Goal: Transaction & Acquisition: Purchase product/service

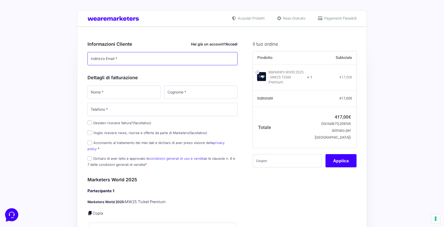
click at [95, 58] on input "Indirizzo Email *" at bounding box center [162, 58] width 150 height 13
type input "[EMAIL_ADDRESS][DOMAIN_NAME]"
click at [114, 93] on input "Nome *" at bounding box center [123, 92] width 73 height 13
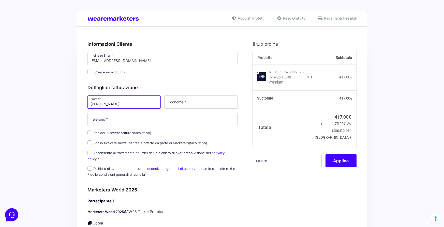
type input "[PERSON_NAME]"
click at [169, 104] on input "Cognome *" at bounding box center [200, 102] width 73 height 13
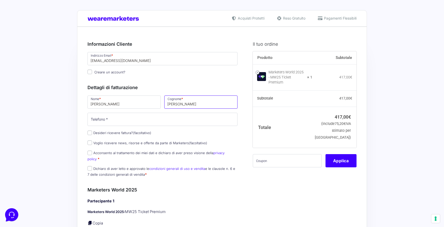
type input "[PERSON_NAME]"
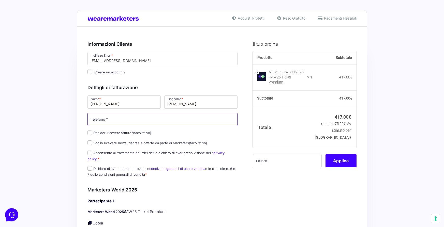
click at [124, 121] on input "Telefono *" at bounding box center [162, 119] width 150 height 13
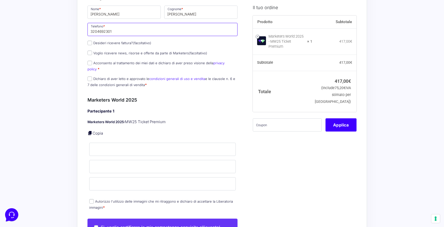
scroll to position [91, 0]
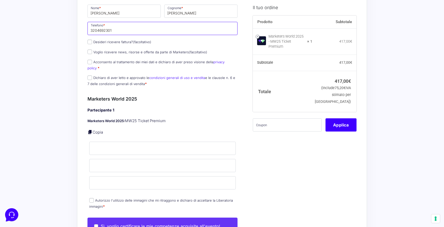
type input "3204692301"
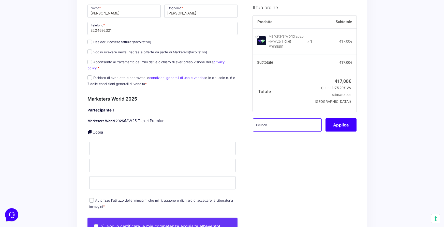
click at [259, 122] on input "text" at bounding box center [287, 124] width 69 height 13
paste input "mw25master96$w"
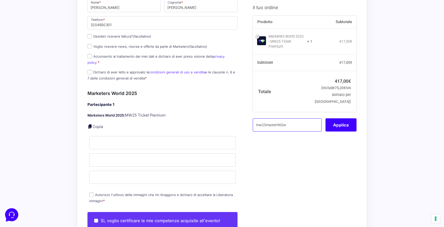
scroll to position [98, 0]
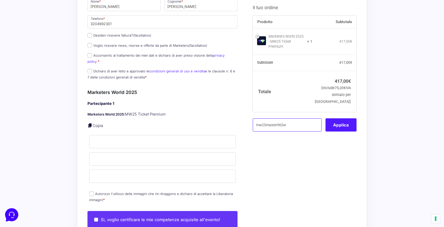
type input "mw25master96$w"
click at [341, 121] on button "Applica" at bounding box center [340, 124] width 31 height 13
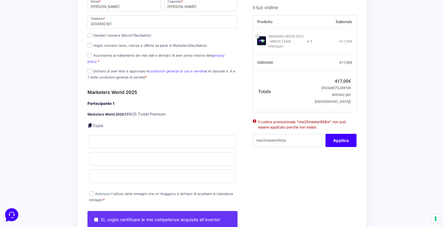
drag, startPoint x: 266, startPoint y: 117, endPoint x: 330, endPoint y: 124, distance: 63.9
click at [330, 124] on ul "Il codice promozionale "mw25master96$w" non può essere applicato perché non esi…" at bounding box center [305, 126] width 104 height 16
copy li "Il codice promozionale "mw25master96$w" non può essere applicato perché non esi…"
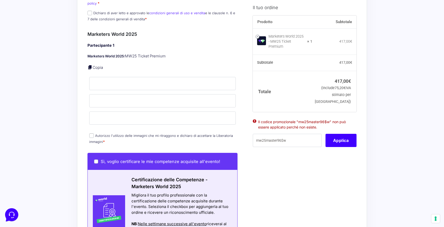
scroll to position [114, 0]
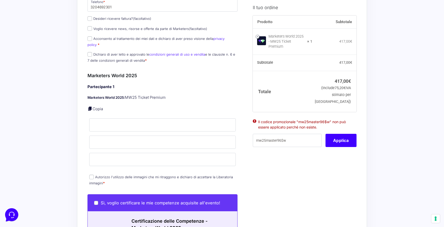
click at [91, 175] on input "Autorizzo l'utilizzo delle immagini che mi ritraggono e dichiaro di accettare l…" at bounding box center [91, 177] width 5 height 5
checkbox input "true"
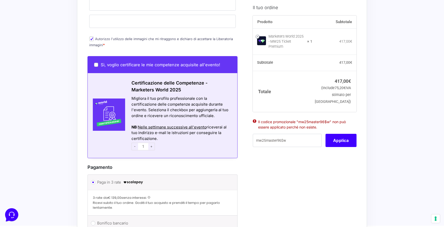
scroll to position [157, 0]
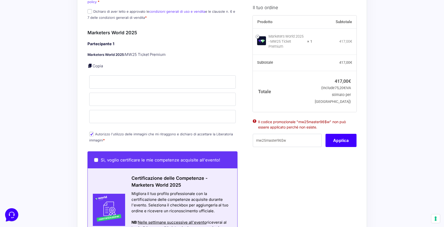
copy li "Il codice promozionale "mw25master96$w" non può essere applicato perché non esi…"
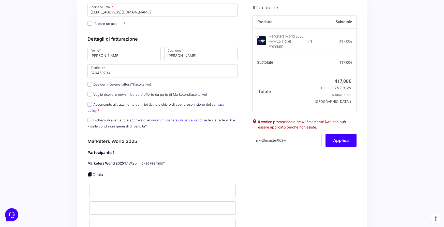
scroll to position [0, 0]
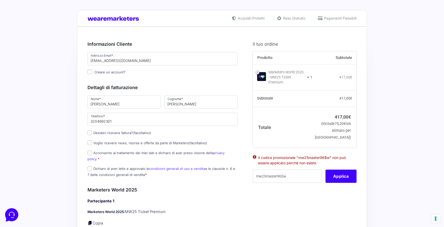
click at [89, 72] on input "Creare un account?" at bounding box center [89, 72] width 5 height 5
checkbox input "false"
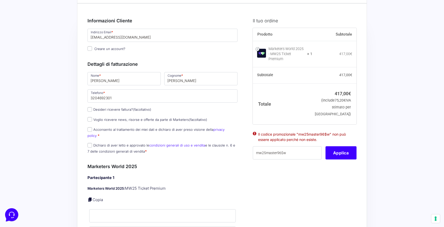
scroll to position [24, 0]
click at [91, 128] on input "Acconsento al trattamento dei miei dati e dichiaro di aver preso visione della …" at bounding box center [89, 129] width 5 height 5
checkbox input "true"
click at [91, 143] on input "Dichiaro di aver letto e approvato le condizioni generali di uso e vendita e le…" at bounding box center [89, 145] width 5 height 5
checkbox input "true"
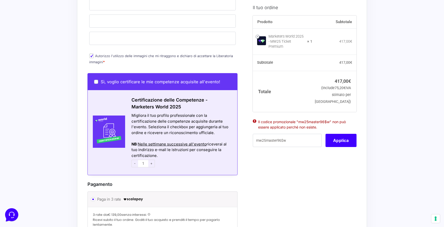
scroll to position [258, 0]
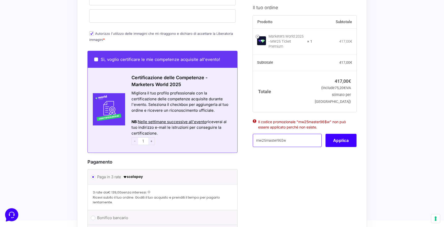
drag, startPoint x: 290, startPoint y: 139, endPoint x: 249, endPoint y: 137, distance: 41.2
click at [249, 137] on div "Il tuo ordine Prodotto Subtotale Marketers World 2025 - MW25 Ticket Premium × 1…" at bounding box center [303, 39] width 108 height 525
paste input "Il codice promozionale "mw25master96$w" non può essere applicato perché non esi…"
type input "Il codice promozionale "mw25master96$w" non può essere applicato perché non esi…"
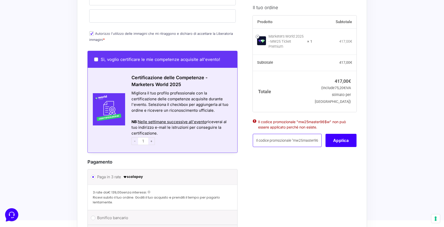
drag, startPoint x: 319, startPoint y: 137, endPoint x: 234, endPoint y: 136, distance: 85.1
click at [234, 136] on form "Informazioni Cliente Hai già un account? Accedi Indirizzo Email * [EMAIL_ADDRES…" at bounding box center [221, 39] width 269 height 525
click at [259, 137] on input "text" at bounding box center [287, 140] width 69 height 13
paste input "mw25master96$w"
type input "mw25master96$w"
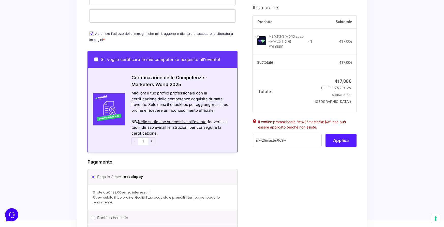
click at [346, 138] on button "Applica" at bounding box center [340, 140] width 31 height 13
click at [342, 137] on button "Applica" at bounding box center [340, 140] width 31 height 13
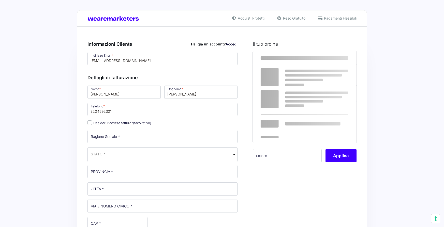
select select
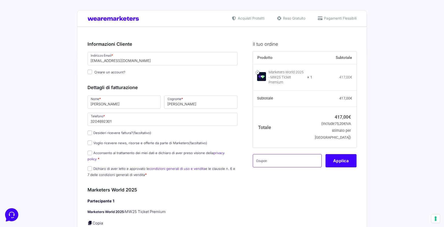
click at [260, 158] on input "text" at bounding box center [287, 160] width 69 height 13
paste input "mw25master96$w"
type input "mw25master96$w"
click at [345, 159] on button "Applica" at bounding box center [340, 160] width 31 height 13
click at [258, 158] on input "text" at bounding box center [287, 160] width 69 height 13
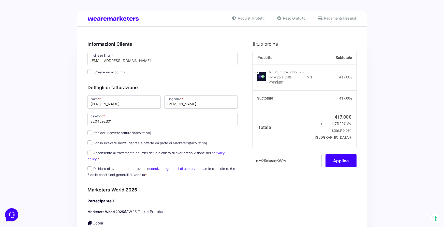
click at [256, 158] on input "mw25master96$w" at bounding box center [287, 160] width 69 height 13
type input "mw25master96$w"
click at [342, 159] on button "Applica" at bounding box center [340, 160] width 31 height 13
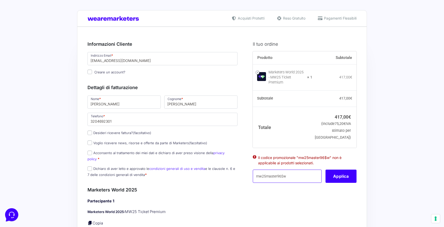
click at [290, 176] on input "mw25master96$w" at bounding box center [287, 176] width 69 height 13
click at [276, 173] on input "mw25master96$w" at bounding box center [287, 176] width 69 height 13
drag, startPoint x: 289, startPoint y: 174, endPoint x: 299, endPoint y: 173, distance: 9.7
click at [290, 174] on input "mw25master96$w" at bounding box center [287, 176] width 69 height 13
click at [300, 173] on input "mw25master96$w" at bounding box center [287, 176] width 69 height 13
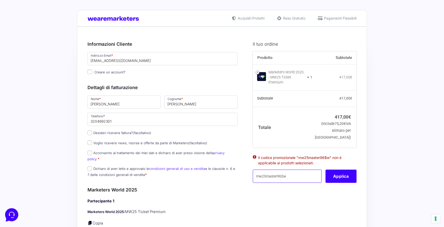
click at [301, 173] on input "mw25master96$w" at bounding box center [287, 176] width 69 height 13
click at [257, 173] on input "mw25master96$w" at bounding box center [287, 176] width 69 height 13
click at [295, 174] on input "mw25master96$w" at bounding box center [287, 176] width 69 height 13
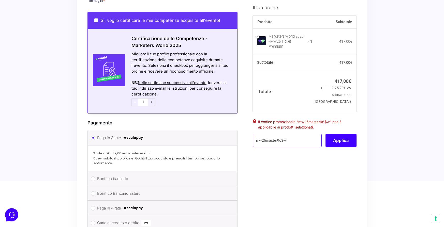
scroll to position [398, 0]
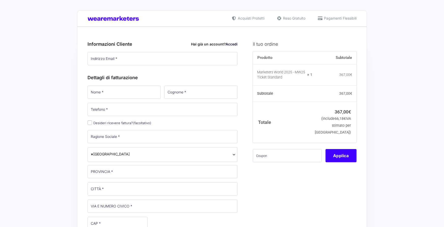
type input "[EMAIL_ADDRESS][DOMAIN_NAME]"
type input "[PERSON_NAME]"
type input "3204692301"
select select
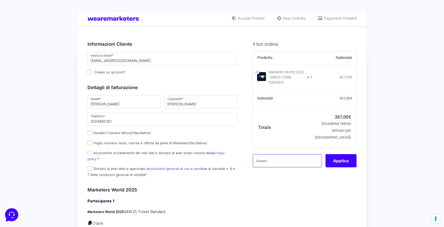
click at [260, 158] on input "text" at bounding box center [287, 160] width 69 height 13
paste input "mw25master96$w"
type input "mw25master96$w"
click at [341, 159] on button "Applica" at bounding box center [340, 160] width 31 height 13
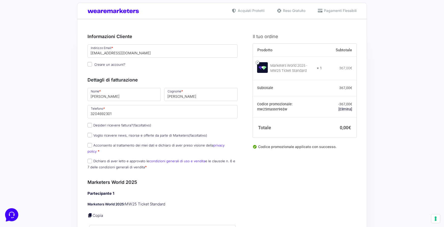
scroll to position [10, 0]
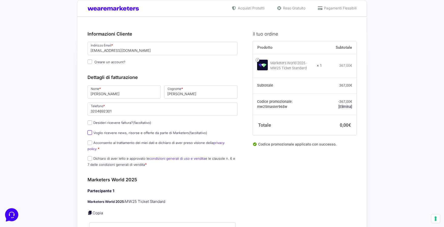
click at [89, 132] on input "Voglio ricevere news, risorse e offerte da parte di Marketers (facoltativo)" at bounding box center [89, 132] width 5 height 5
checkbox input "true"
click at [90, 142] on input "Acconsento al trattamento dei miei dati e dichiaro di aver preso visione della …" at bounding box center [89, 143] width 5 height 5
checkbox input "true"
click at [91, 156] on input "Dichiaro di aver letto e approvato le condizioni generali di uso e vendita e le…" at bounding box center [89, 158] width 5 height 5
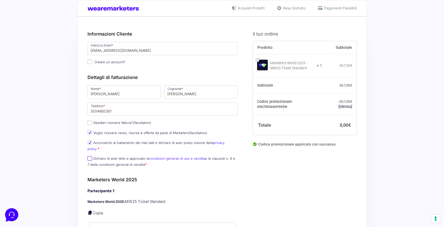
checkbox input "true"
click at [91, 122] on input "Desideri ricevere fattura? (facoltativo)" at bounding box center [89, 122] width 5 height 5
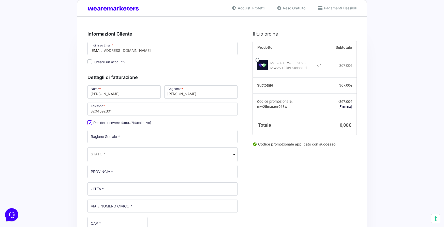
click at [89, 122] on input "Desideri ricevere fattura? (facoltativo)" at bounding box center [89, 122] width 5 height 5
checkbox input "false"
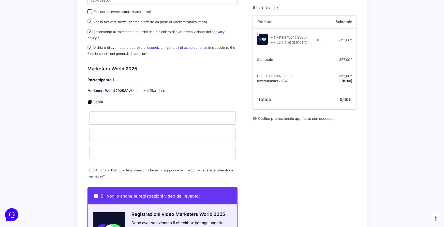
scroll to position [135, 0]
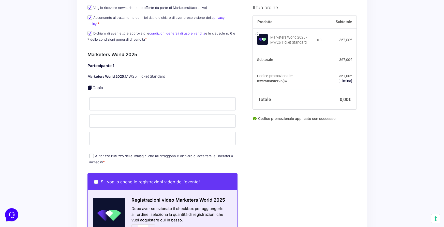
click at [90, 85] on link at bounding box center [89, 87] width 5 height 5
type input "[PERSON_NAME]"
type input "[EMAIL_ADDRESS][DOMAIN_NAME]"
click at [91, 154] on input "Autorizzo l'utilizzo delle immagini che mi ritraggono e dichiaro di accettare l…" at bounding box center [91, 156] width 5 height 5
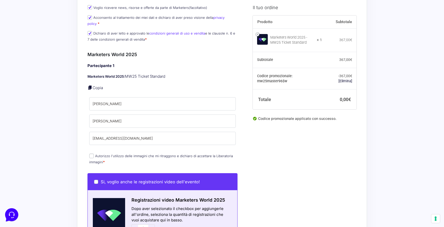
checkbox input "true"
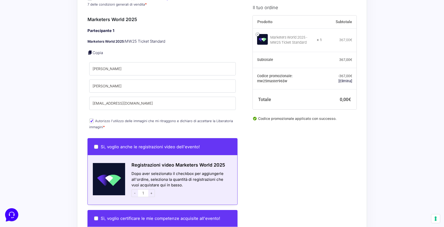
scroll to position [172, 0]
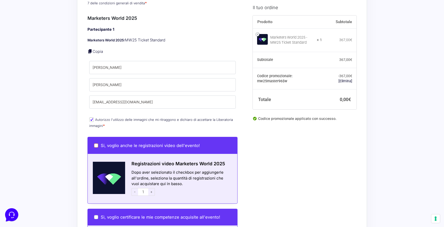
click at [96, 144] on input "Si, voglio anche le registrazioni video dell'evento!" at bounding box center [96, 146] width 4 height 4
checkbox input "true"
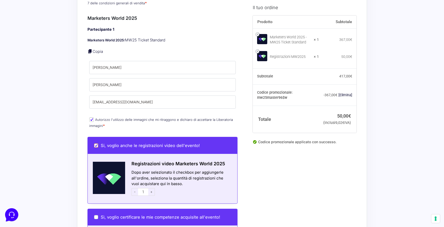
click at [96, 144] on input "Si, voglio anche le registrazioni video dell'evento!" at bounding box center [96, 146] width 4 height 4
checkbox input "false"
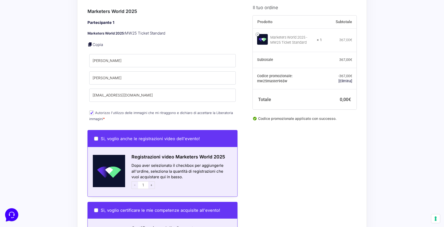
scroll to position [367, 0]
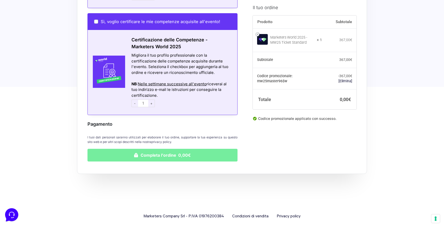
click at [178, 151] on button "Completa l'ordine 0,00€" at bounding box center [162, 155] width 150 height 13
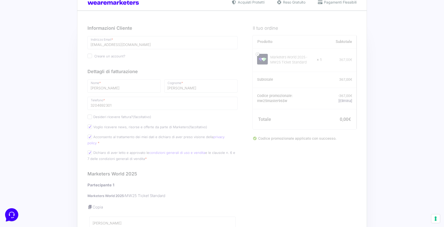
scroll to position [0, 0]
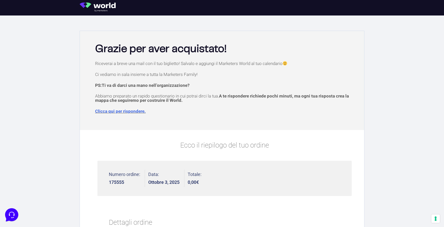
click at [104, 8] on img at bounding box center [100, 7] width 40 height 9
